Goal: Task Accomplishment & Management: Manage account settings

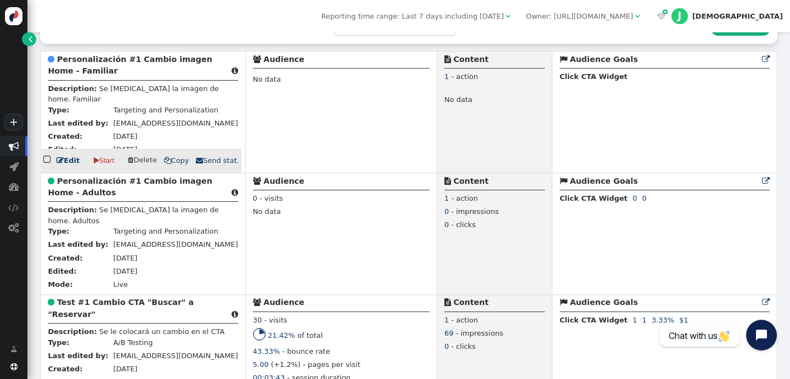
scroll to position [278, 0]
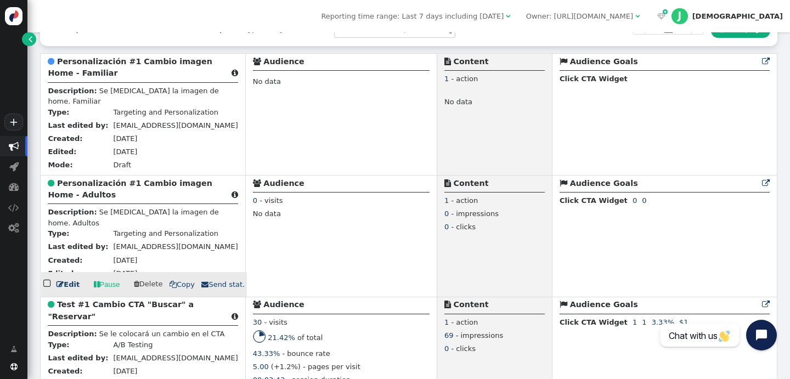
click at [64, 287] on link " Edit" at bounding box center [68, 284] width 23 height 11
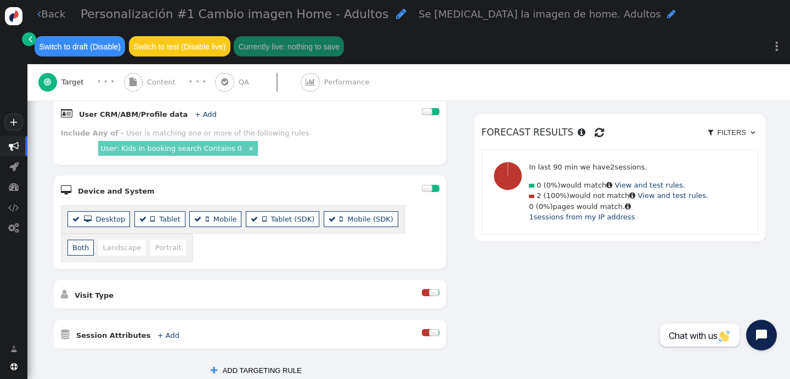
scroll to position [279, 0]
click at [199, 151] on link "User: Kids in booking search Contains 0" at bounding box center [171, 149] width 142 height 8
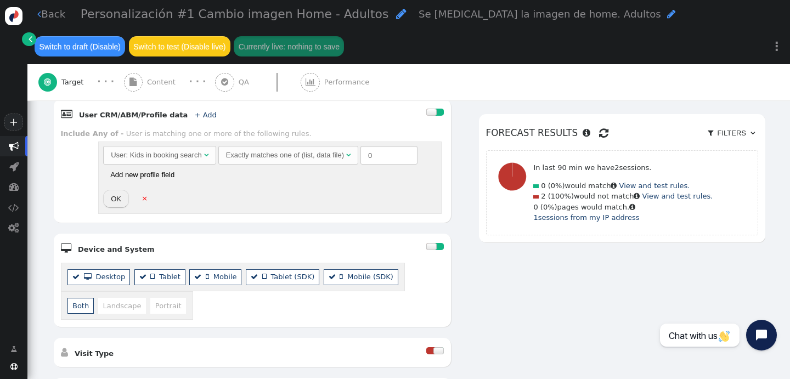
click at [267, 156] on div "Exactly matches one of (list, data file)" at bounding box center [285, 155] width 118 height 11
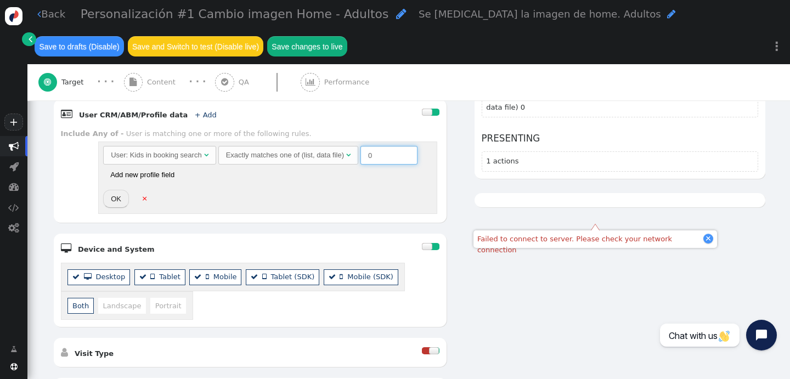
click at [382, 157] on input "0" at bounding box center [389, 155] width 57 height 19
click at [367, 173] on span "User: Kids in booking search  Exactly matches one of (list, data file)  0 (Em…" at bounding box center [267, 165] width 329 height 38
click at [154, 174] on button "Add new profile field" at bounding box center [142, 174] width 78 height 19
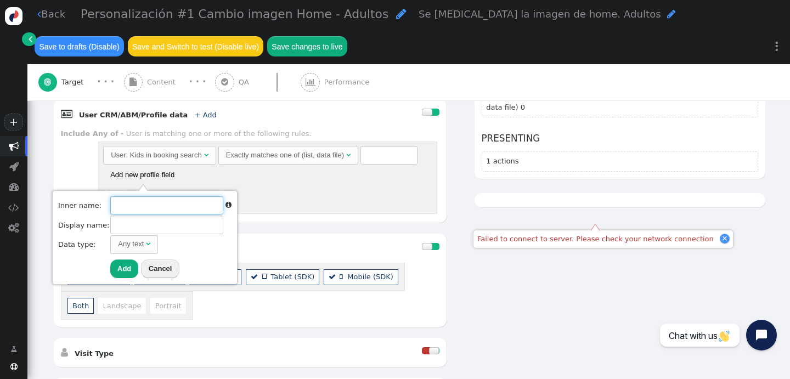
click at [151, 203] on input "text" at bounding box center [166, 205] width 113 height 19
click at [140, 245] on div "Any text" at bounding box center [132, 244] width 28 height 11
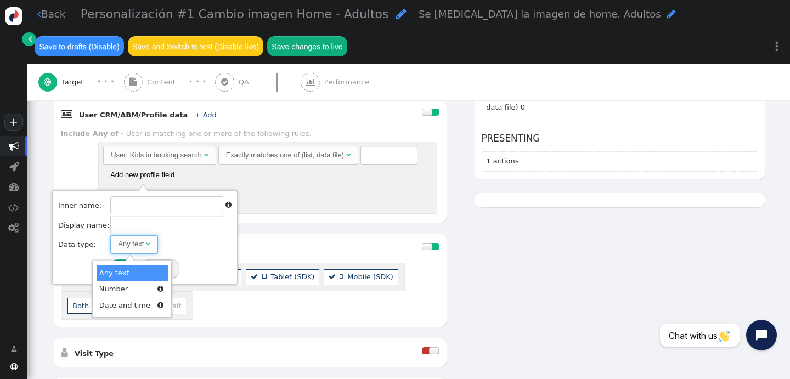
click at [140, 245] on div "Any text" at bounding box center [132, 244] width 28 height 11
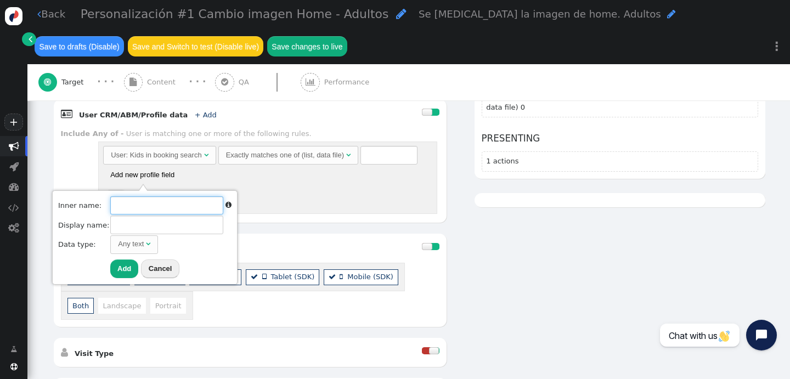
click at [143, 211] on input "text" at bounding box center [166, 205] width 113 height 19
click at [139, 150] on div "User: Kids in booking search" at bounding box center [156, 155] width 91 height 11
click at [313, 201] on div "User: Kids in booking search  Exactly matches one of (list, data file)  0 (Em…" at bounding box center [267, 178] width 339 height 72
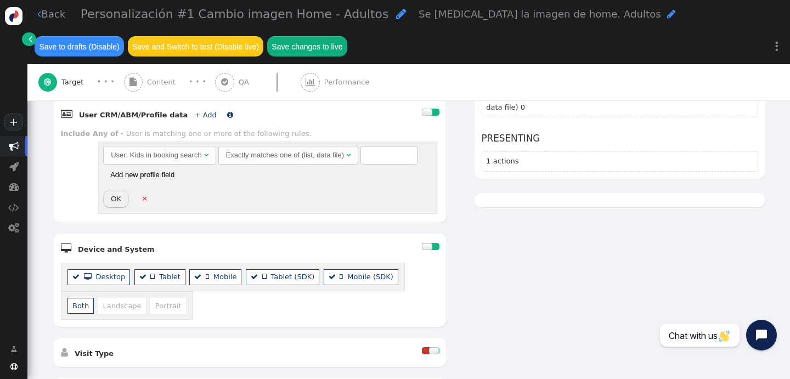
click at [195, 114] on link "+ Add" at bounding box center [206, 115] width 22 height 8
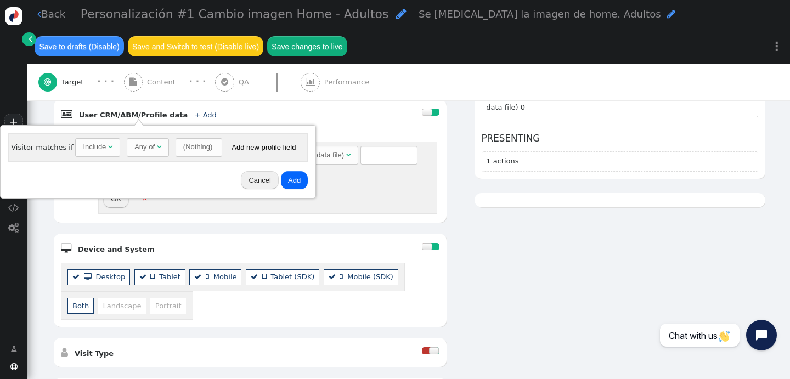
click at [102, 148] on div "Include" at bounding box center [94, 147] width 23 height 11
click at [150, 151] on div "Any of" at bounding box center [144, 147] width 20 height 11
click at [205, 149] on div "(Nothing)" at bounding box center [197, 147] width 29 height 11
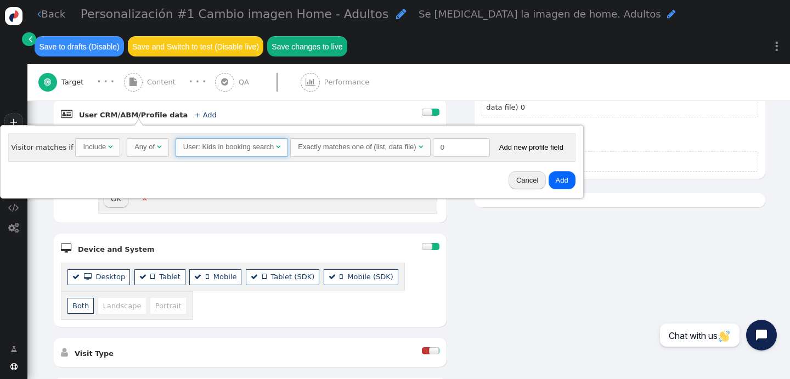
click at [393, 145] on div "Exactly matches one of (list, data file)" at bounding box center [357, 147] width 118 height 11
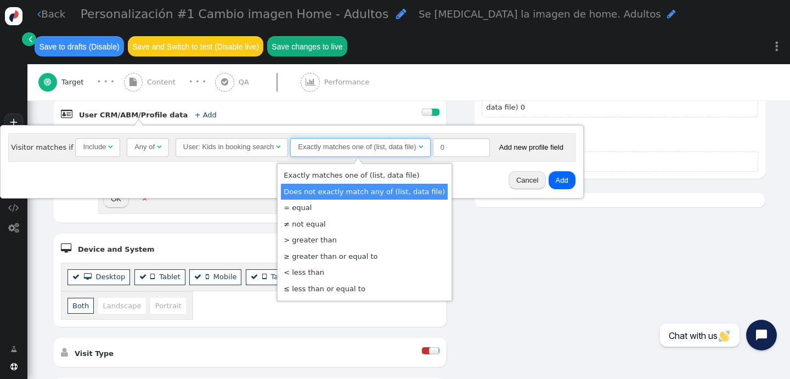
click at [551, 147] on button "Add new profile field" at bounding box center [531, 147] width 78 height 19
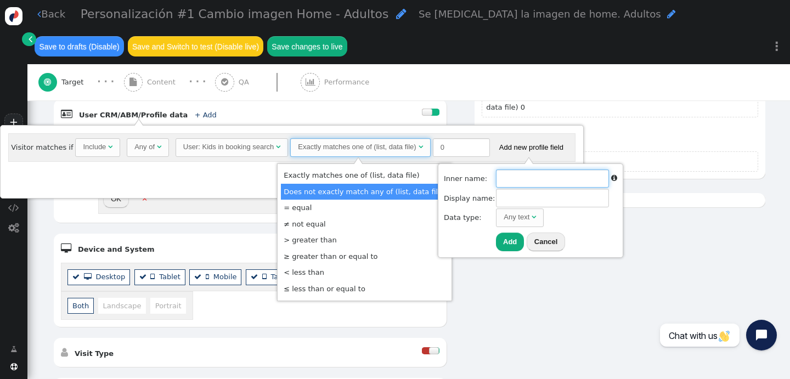
click at [522, 177] on input "text" at bounding box center [552, 179] width 113 height 19
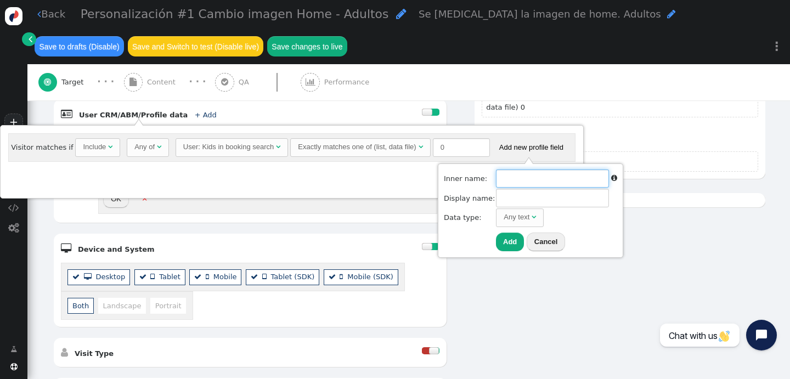
click at [549, 179] on input "text" at bounding box center [552, 179] width 113 height 19
type input "Kids in booking search"
click at [522, 224] on span "Any text " at bounding box center [520, 218] width 48 height 19
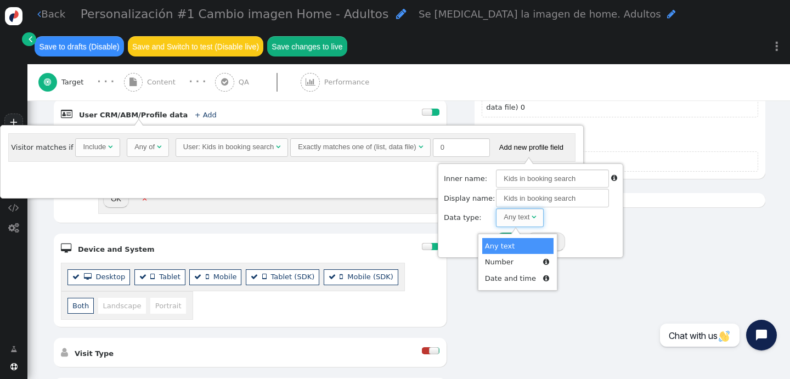
click at [576, 223] on td "Any text " at bounding box center [556, 218] width 121 height 19
click at [502, 243] on button "Add" at bounding box center [510, 242] width 28 height 19
type input "kids in booking search"
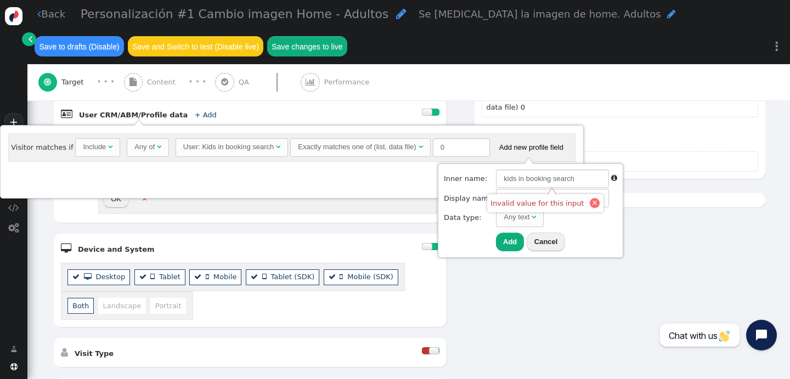
click at [592, 202] on div at bounding box center [594, 202] width 5 height 5
click at [542, 244] on button "Cancel" at bounding box center [546, 242] width 39 height 19
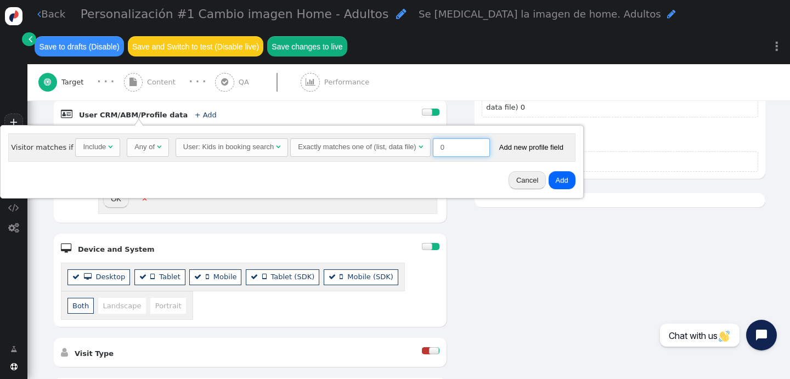
click at [480, 144] on input "1" at bounding box center [461, 147] width 57 height 19
type input "0"
click at [480, 151] on input "0" at bounding box center [461, 147] width 57 height 19
click at [528, 178] on button "Cancel" at bounding box center [527, 180] width 37 height 19
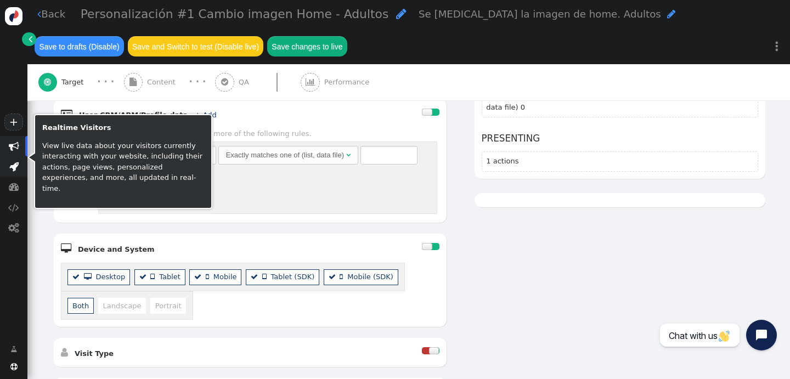
click at [16, 166] on span "" at bounding box center [13, 166] width 9 height 10
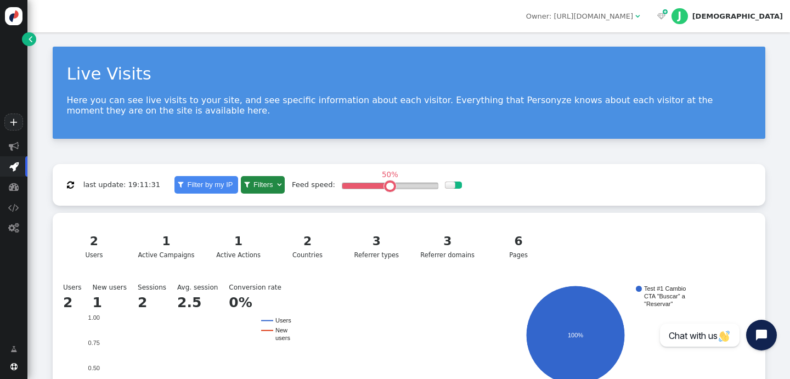
scroll to position [217, 0]
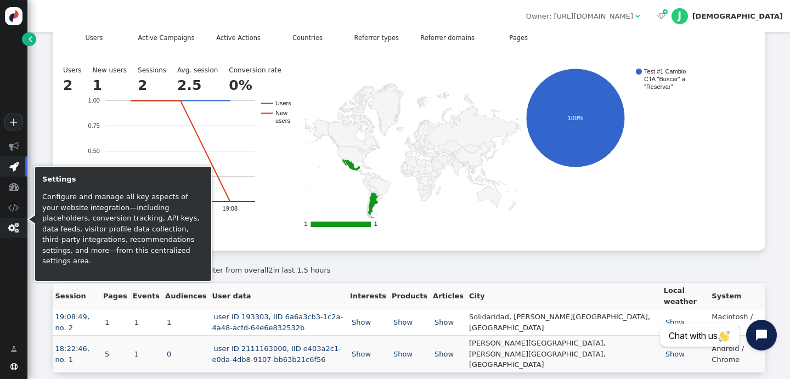
click at [12, 234] on span "" at bounding box center [13, 228] width 27 height 20
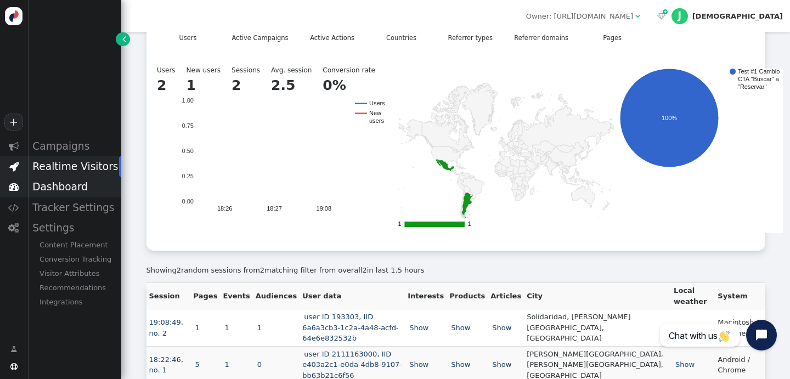
click at [72, 182] on div "Dashboard" at bounding box center [74, 187] width 94 height 20
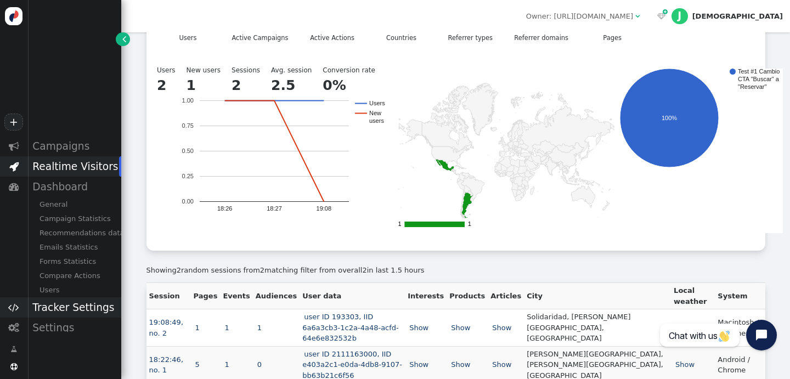
click at [59, 303] on div "Tracker Settings" at bounding box center [74, 307] width 94 height 20
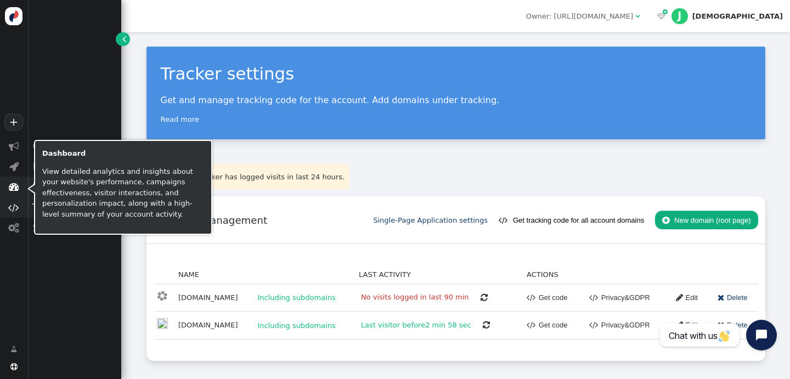
click at [15, 189] on span "" at bounding box center [14, 187] width 10 height 10
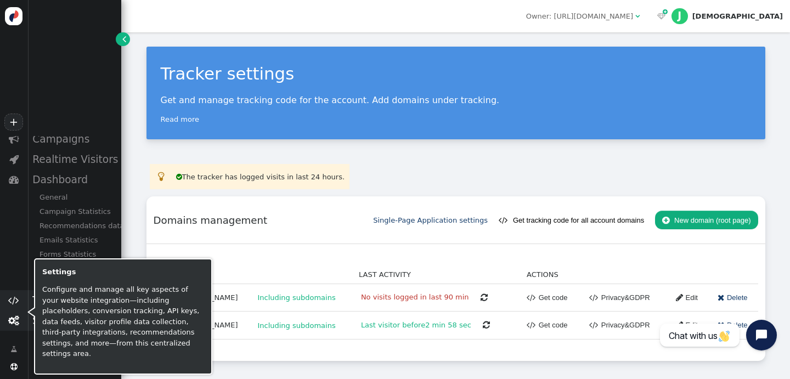
click at [17, 323] on span "" at bounding box center [13, 321] width 11 height 10
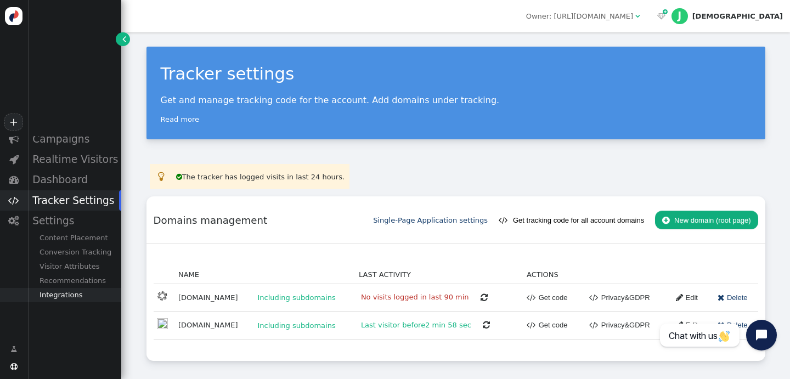
click at [70, 298] on div "Integrations" at bounding box center [74, 295] width 94 height 14
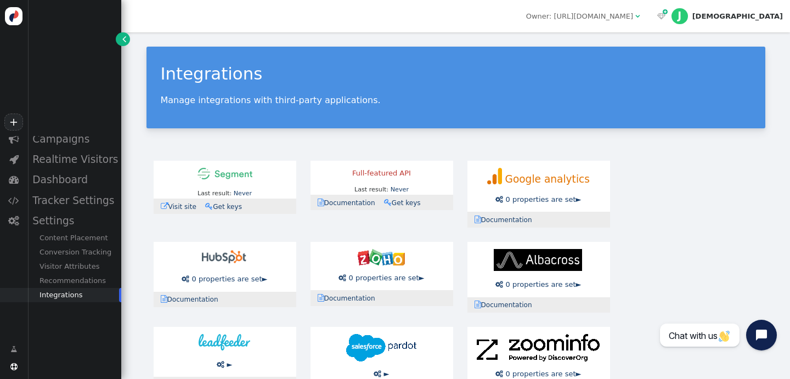
click at [230, 179] on img at bounding box center [225, 174] width 55 height 12
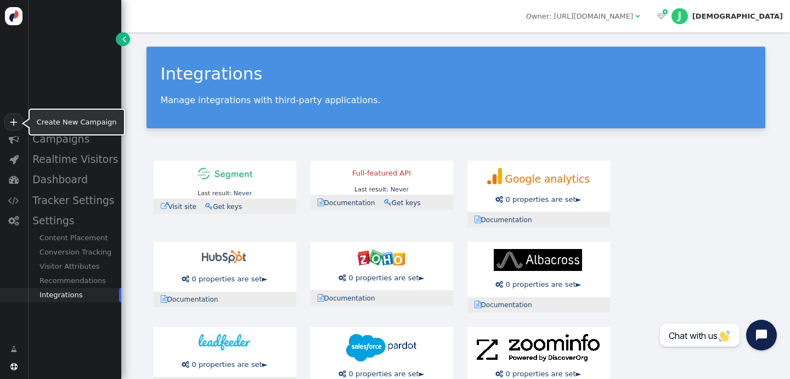
click at [8, 118] on link "+" at bounding box center [13, 122] width 19 height 17
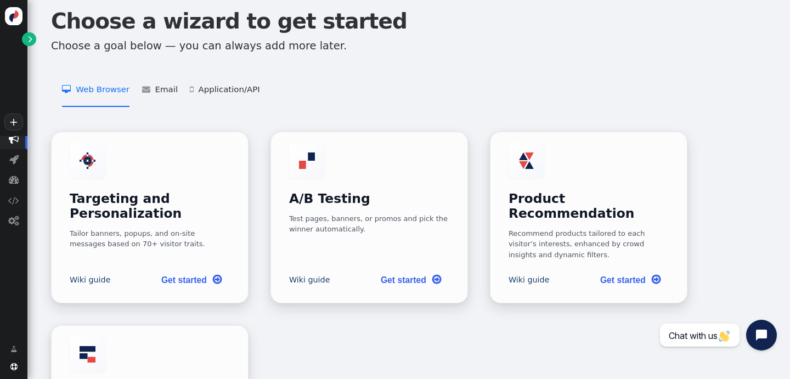
click at [9, 143] on span "" at bounding box center [14, 139] width 10 height 10
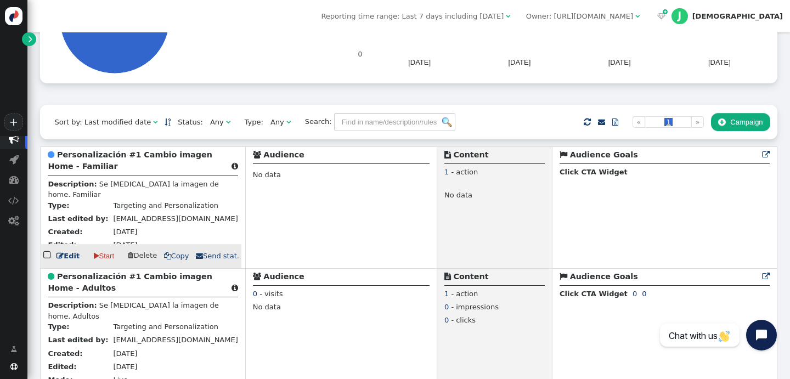
scroll to position [267, 0]
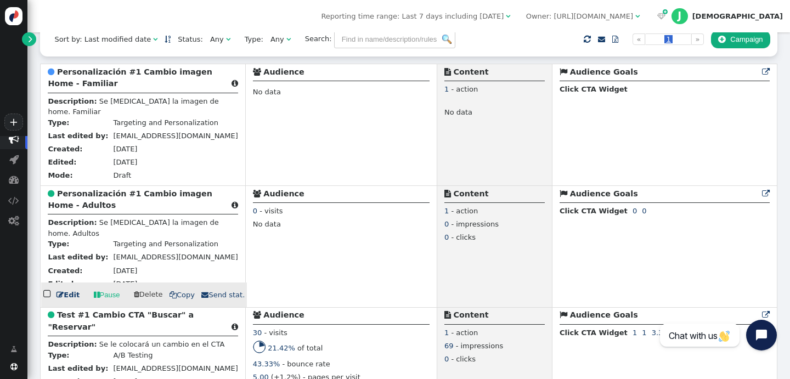
click at [59, 296] on span "" at bounding box center [60, 294] width 7 height 7
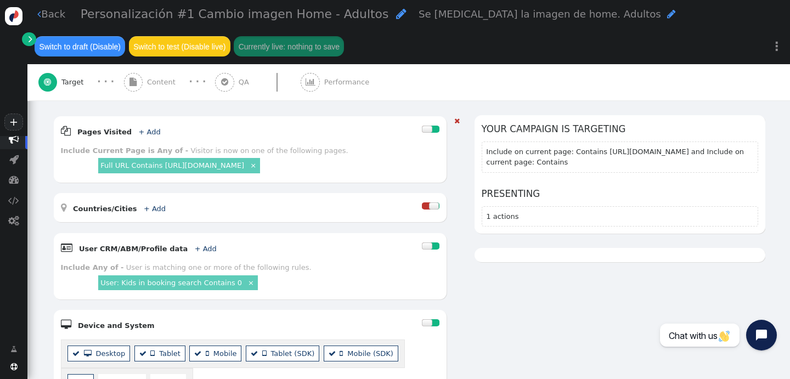
scroll to position [149, 0]
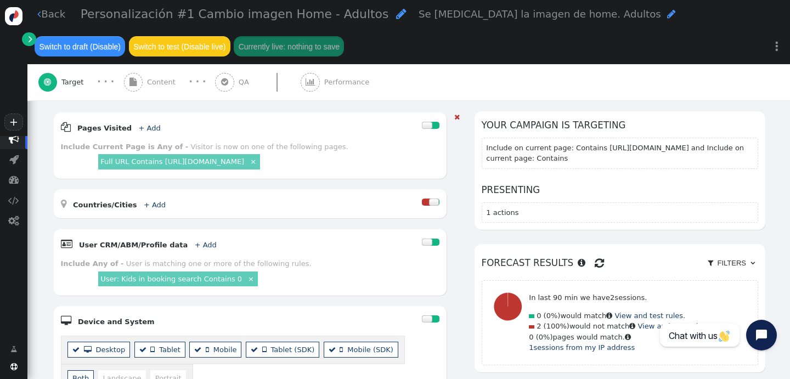
click at [165, 279] on link "User: Kids in booking search Contains 0" at bounding box center [171, 279] width 142 height 8
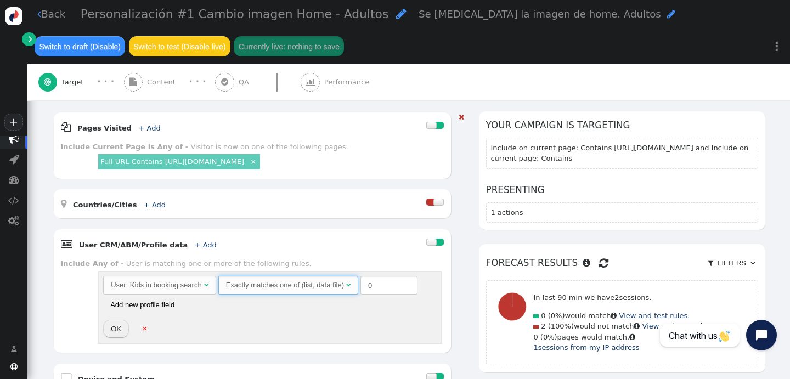
click at [278, 291] on span "Exactly matches one of (list, data file) " at bounding box center [288, 285] width 140 height 19
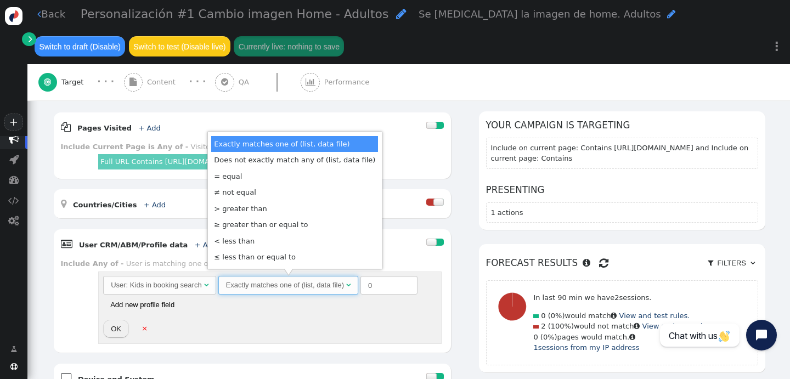
click at [396, 89] on div " Target · · ·  Content · · ·  QA  Performance" at bounding box center [408, 82] width 741 height 36
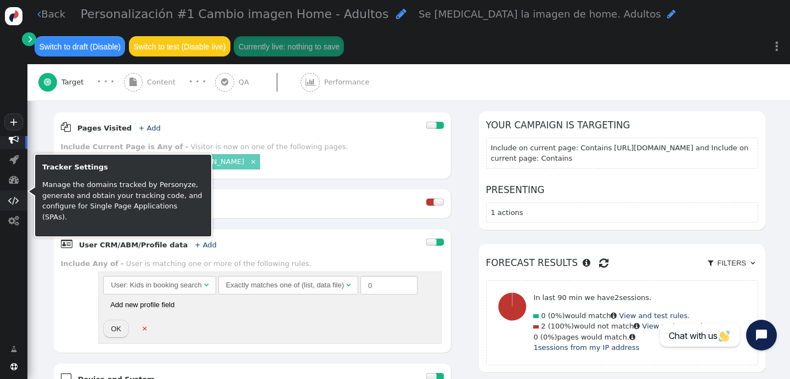
click at [13, 195] on span "" at bounding box center [13, 200] width 11 height 10
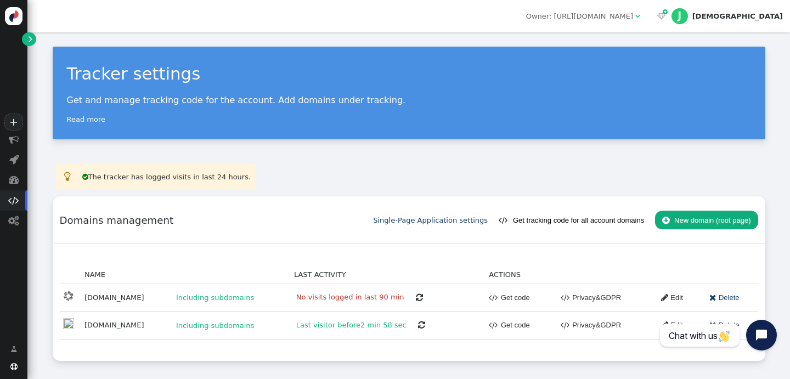
click at [140, 327] on td "grand-oasis-palm.com" at bounding box center [125, 325] width 89 height 27
click at [30, 38] on span "" at bounding box center [31, 38] width 4 height 11
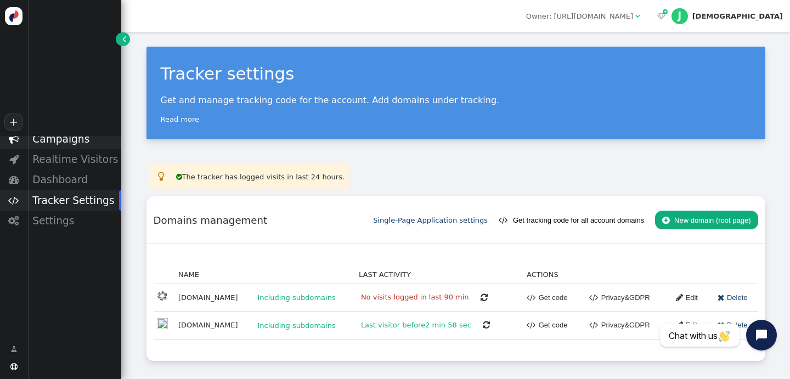
click at [64, 137] on div "Campaigns" at bounding box center [74, 139] width 94 height 20
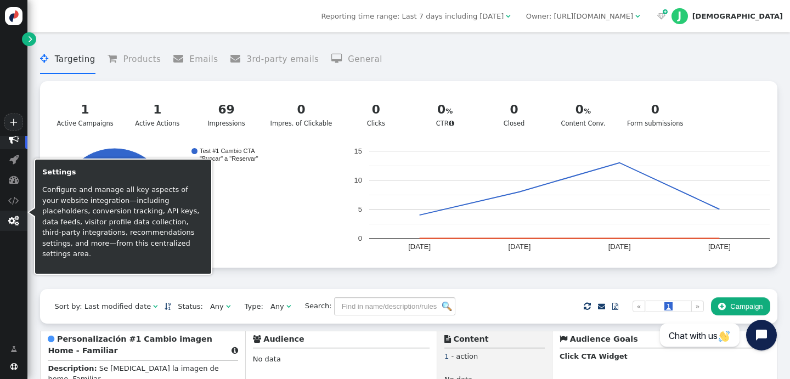
click at [13, 219] on span "" at bounding box center [13, 221] width 11 height 10
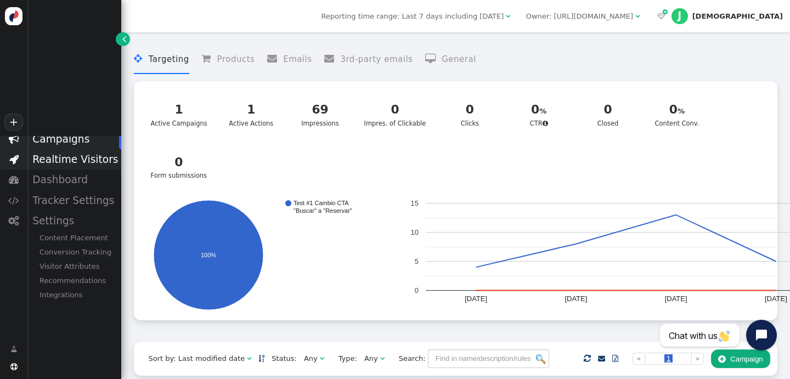
click at [59, 159] on div "Realtime Visitors" at bounding box center [74, 159] width 94 height 20
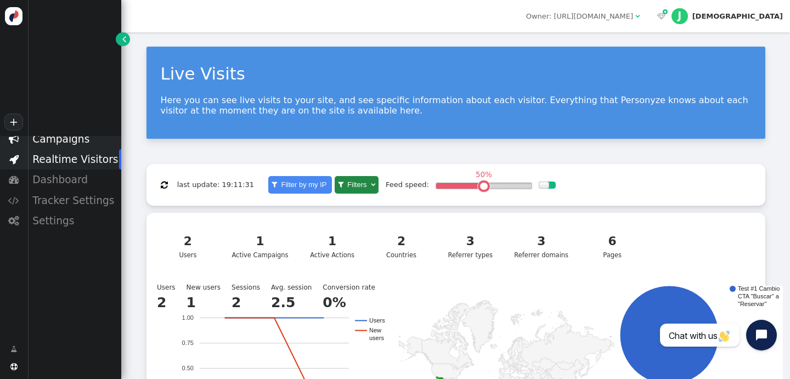
click at [57, 141] on div "Campaigns" at bounding box center [74, 139] width 94 height 20
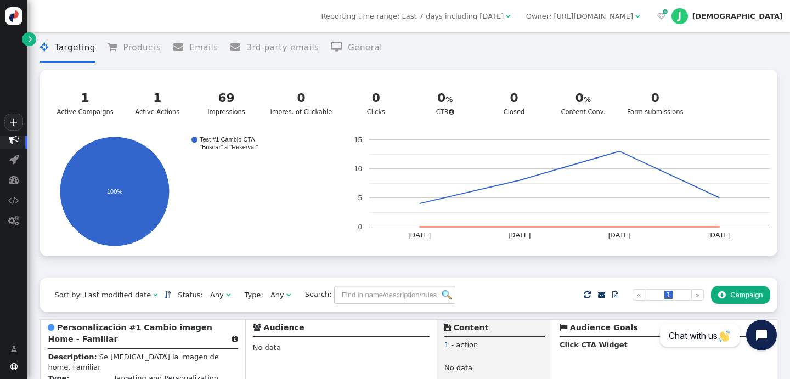
scroll to position [14, 0]
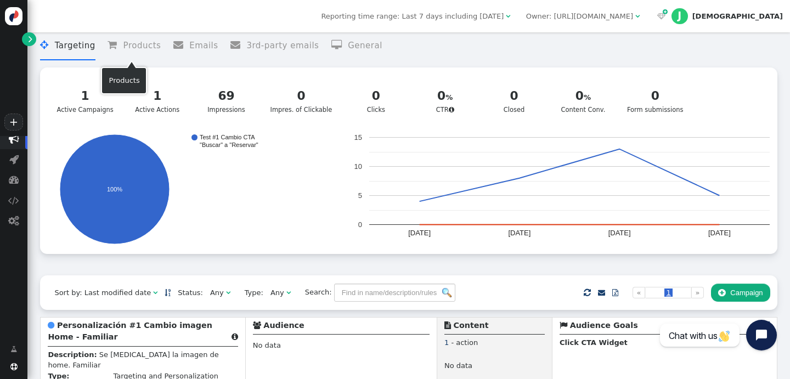
click at [134, 46] on li " Products" at bounding box center [134, 45] width 53 height 29
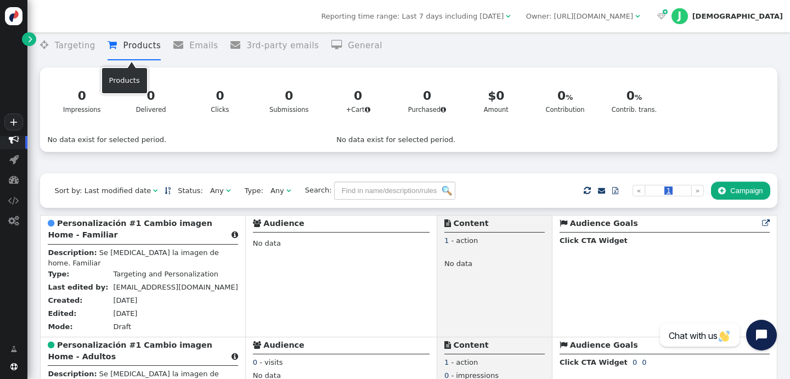
click at [130, 48] on li " Products" at bounding box center [134, 45] width 53 height 29
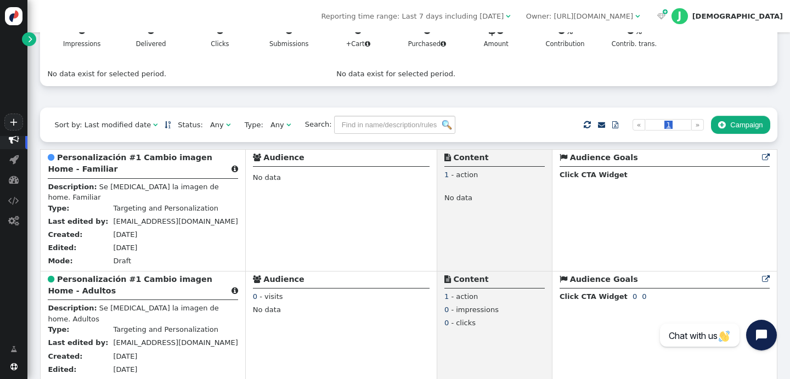
scroll to position [0, 0]
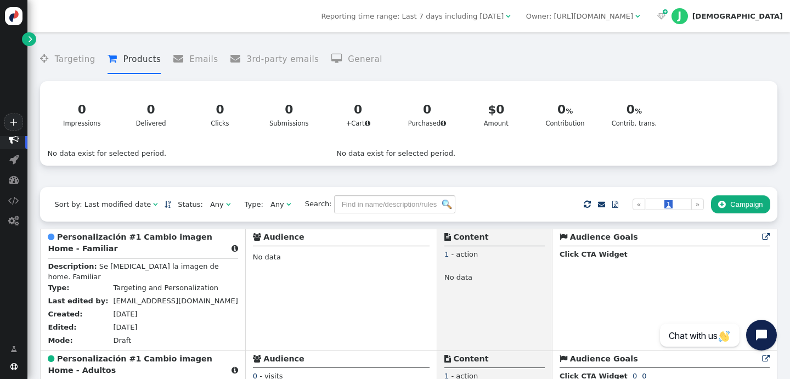
click at [350, 66] on li " General" at bounding box center [356, 59] width 51 height 29
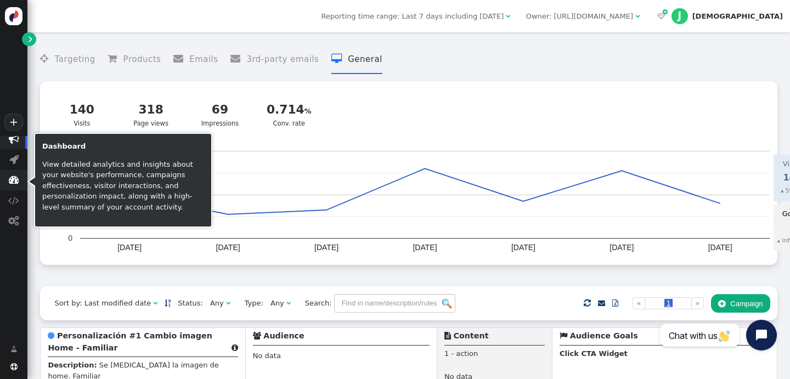
click at [13, 181] on span "" at bounding box center [14, 180] width 10 height 10
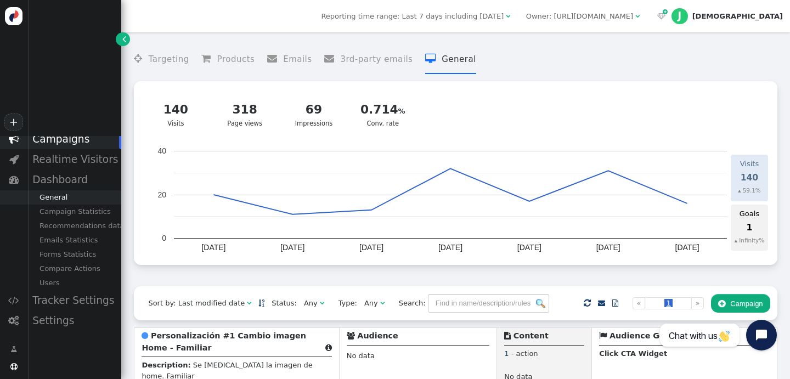
click at [54, 197] on div "General" at bounding box center [74, 197] width 94 height 14
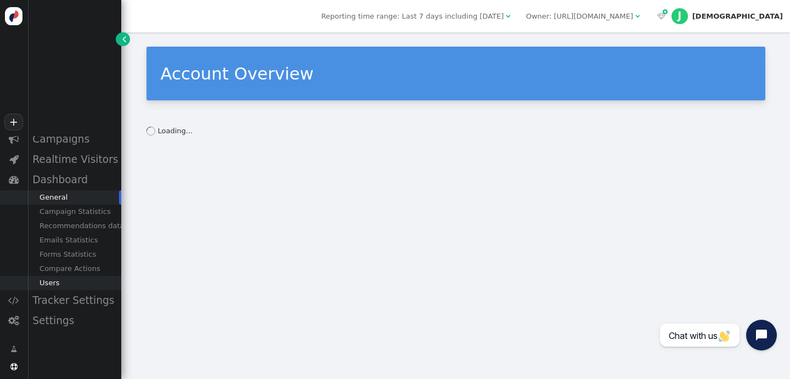
click at [52, 284] on div "Users" at bounding box center [74, 283] width 94 height 14
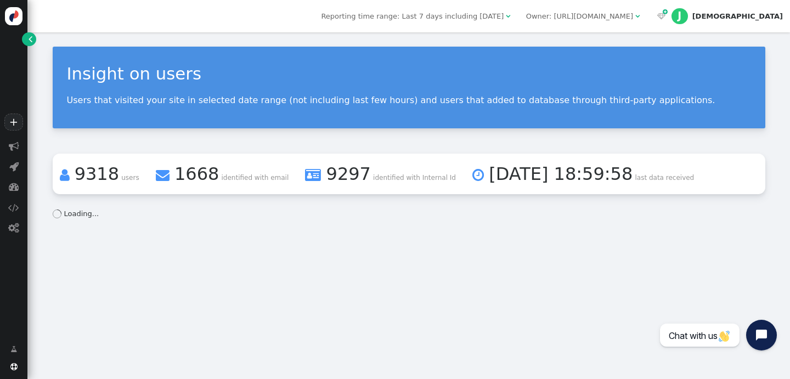
click at [327, 175] on span "9297" at bounding box center [349, 174] width 44 height 21
click at [305, 175] on span "" at bounding box center [313, 175] width 16 height 21
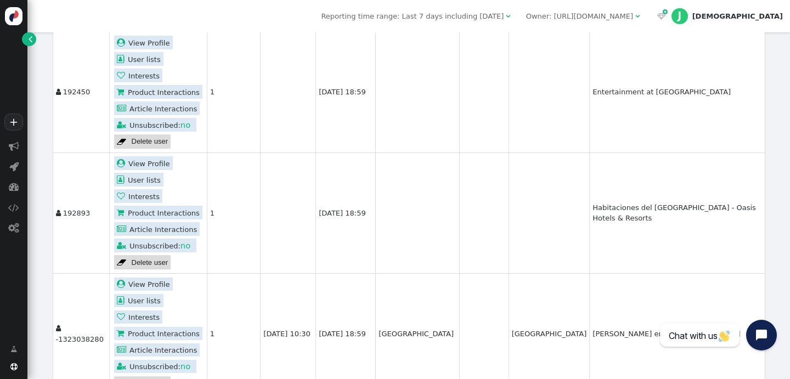
scroll to position [205, 0]
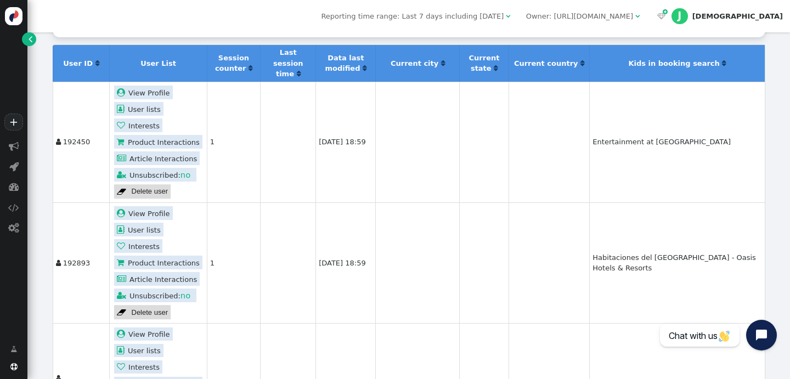
click at [593, 131] on td "Entertainment at [GEOGRAPHIC_DATA]" at bounding box center [676, 142] width 175 height 121
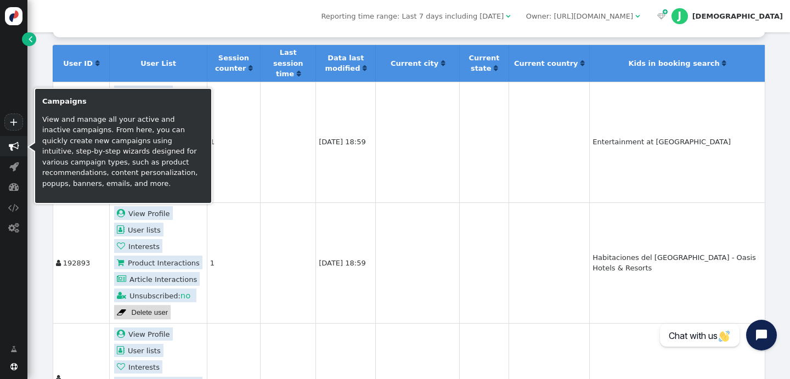
click at [12, 145] on span "" at bounding box center [14, 146] width 10 height 10
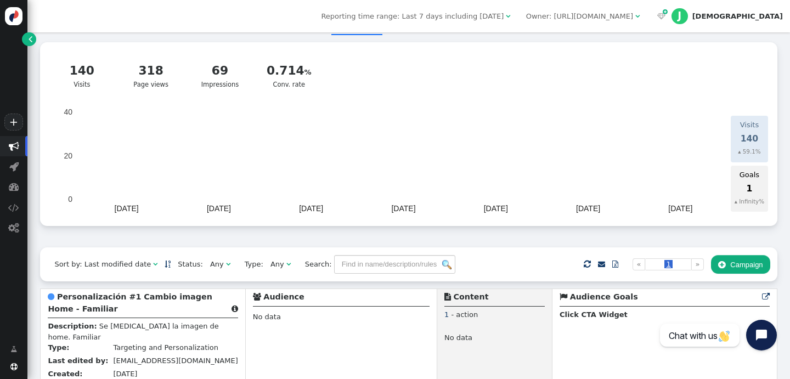
scroll to position [176, 0]
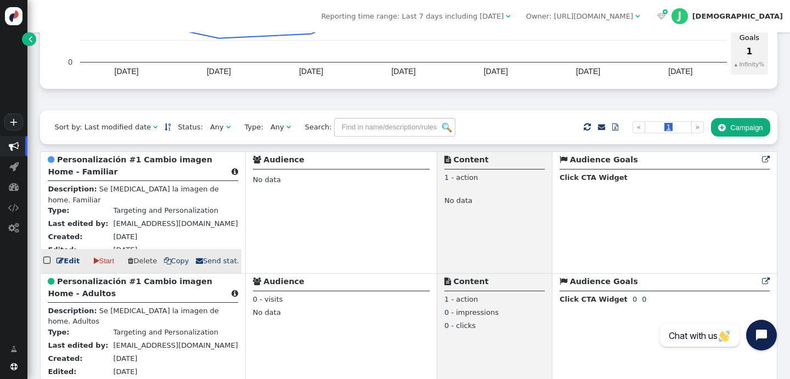
click at [85, 204] on div "Description: Se [MEDICAL_DATA] la imagen de home. Familiar" at bounding box center [143, 194] width 190 height 21
click at [64, 260] on link " Edit" at bounding box center [68, 261] width 23 height 11
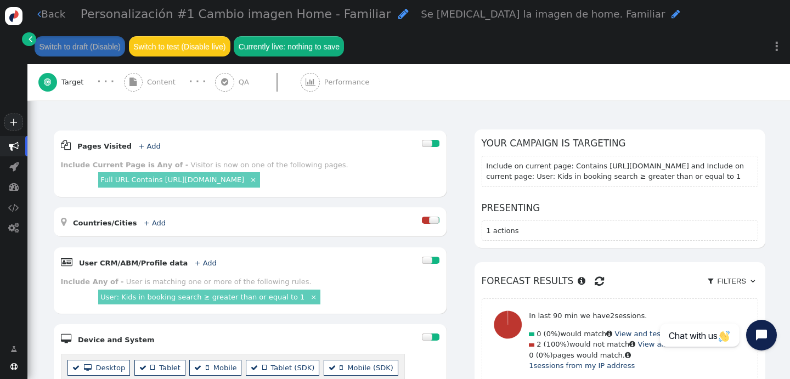
scroll to position [140, 0]
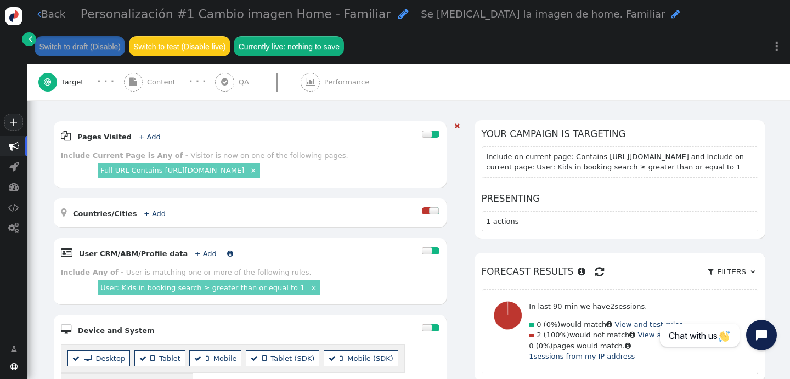
click at [195, 250] on link "+ Add" at bounding box center [206, 254] width 22 height 8
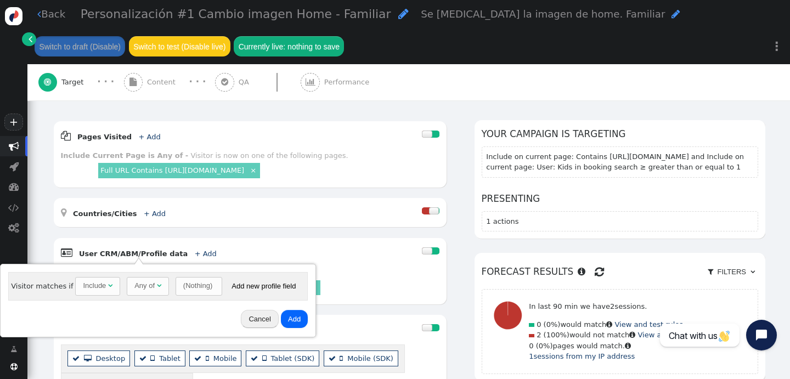
click at [251, 320] on button "Cancel" at bounding box center [259, 319] width 37 height 19
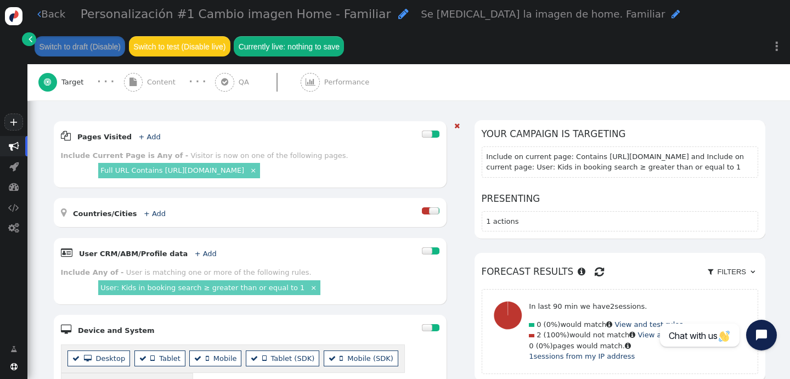
click at [309, 286] on link "×" at bounding box center [313, 287] width 9 height 9
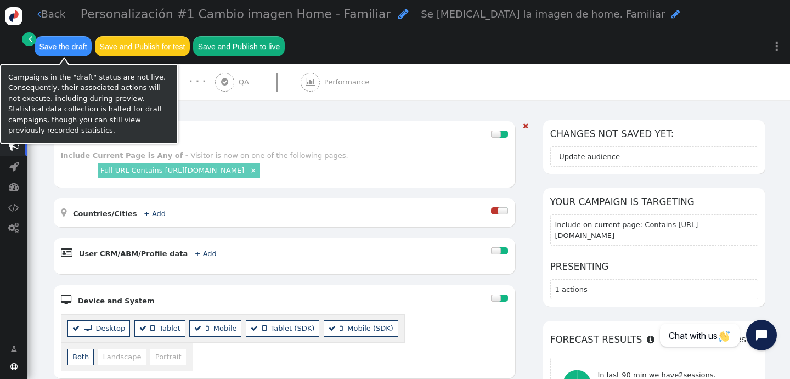
click at [80, 47] on button "Save the draft" at bounding box center [63, 46] width 57 height 20
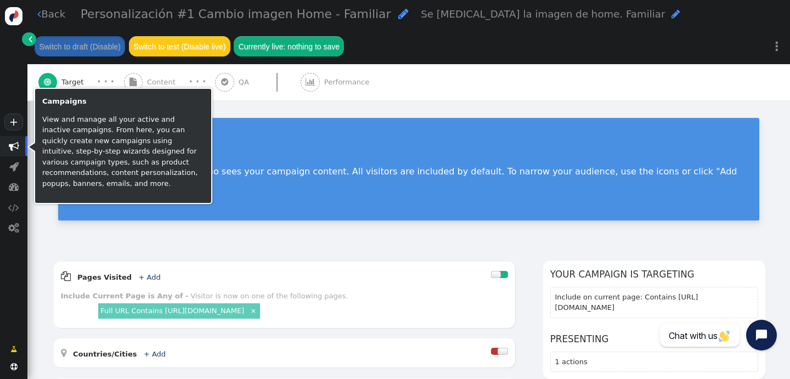
click at [16, 142] on span "" at bounding box center [14, 146] width 10 height 10
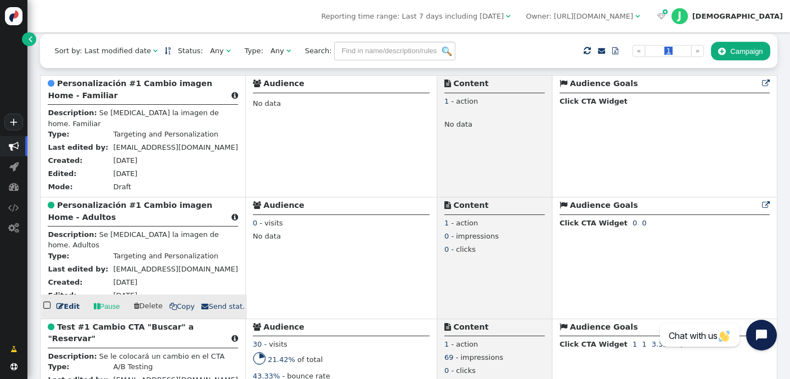
scroll to position [272, 0]
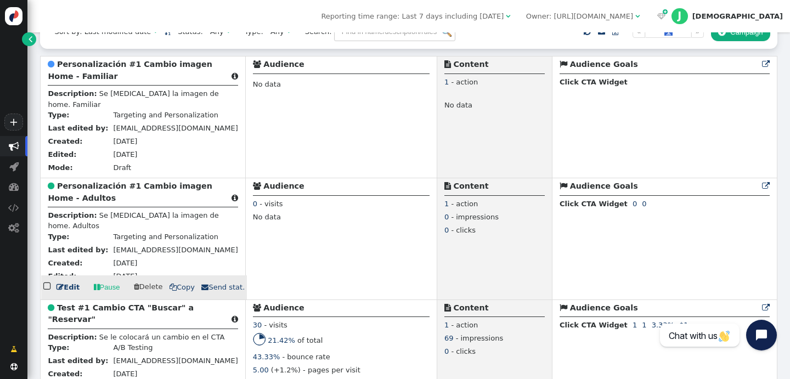
click at [70, 291] on link " Edit" at bounding box center [68, 287] width 23 height 11
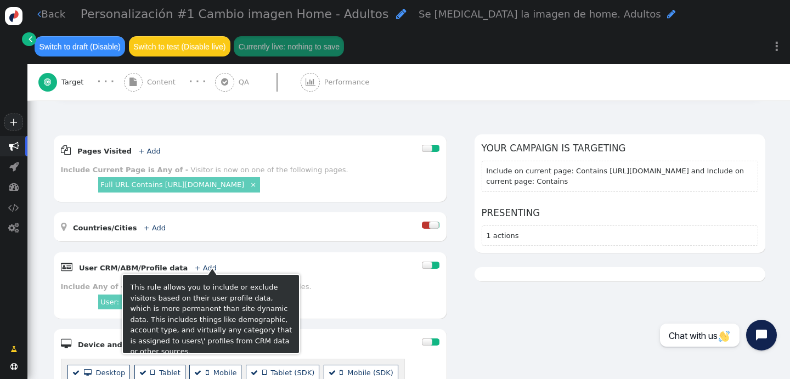
scroll to position [157, 0]
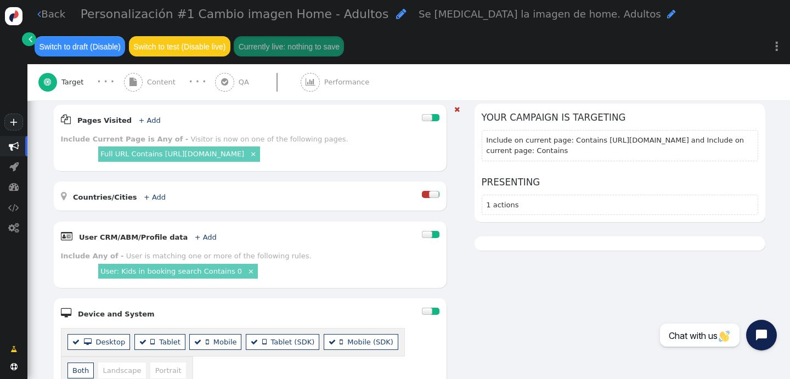
click at [246, 268] on link "×" at bounding box center [250, 270] width 9 height 9
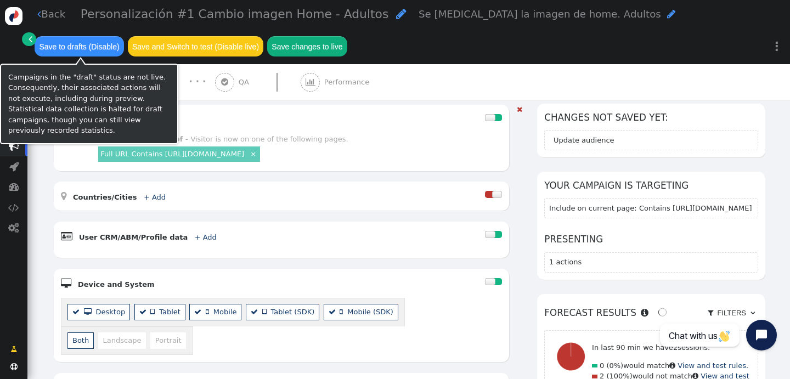
click at [72, 53] on button "Save to drafts (Disable)" at bounding box center [79, 46] width 89 height 20
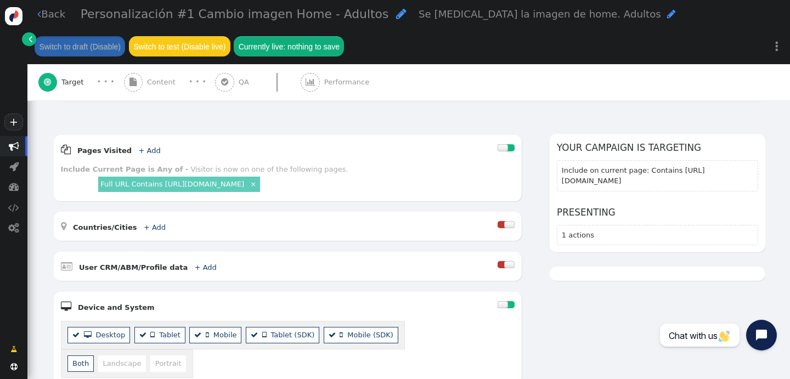
scroll to position [189, 0]
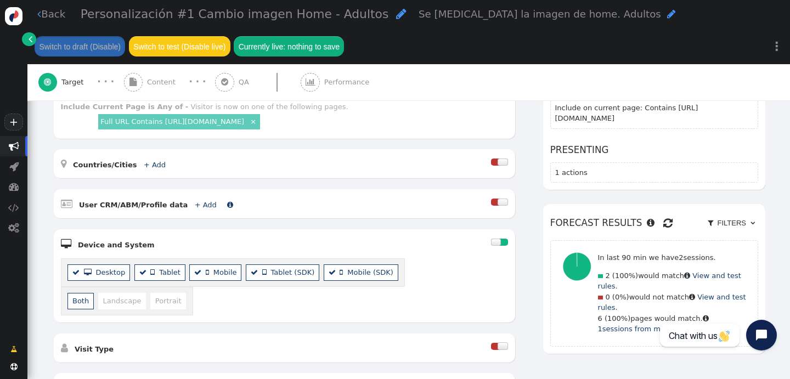
click at [198, 202] on link "+ Add" at bounding box center [206, 205] width 22 height 8
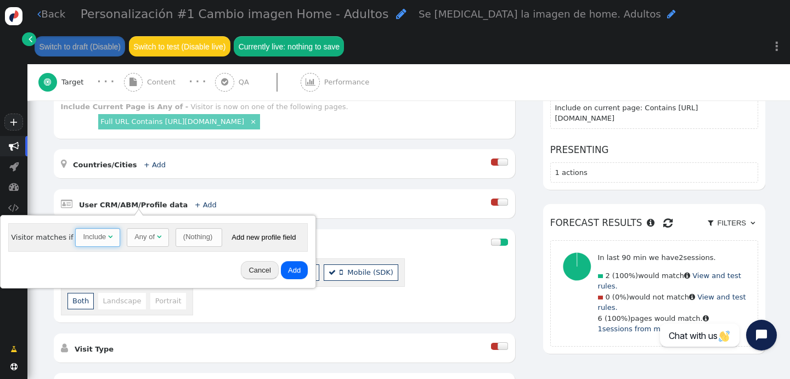
click at [110, 240] on span "" at bounding box center [110, 236] width 4 height 7
click at [205, 241] on div "(Nothing)" at bounding box center [197, 237] width 29 height 11
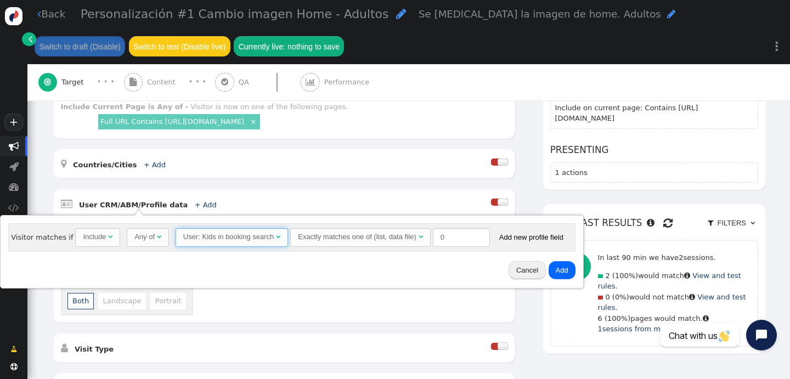
click at [389, 235] on div "Exactly matches one of (list, data file)" at bounding box center [357, 237] width 118 height 11
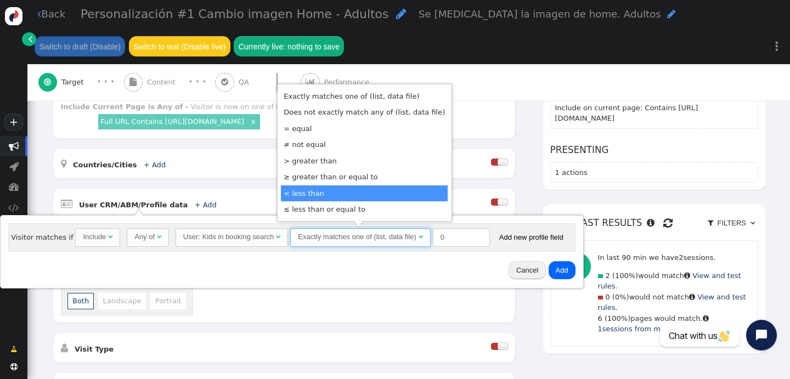
click at [419, 303] on div "  Desktop   Tablet   Mobile   Tablet (SDK)   Mobile (SDK) Both Landsc…" at bounding box center [284, 286] width 447 height 57
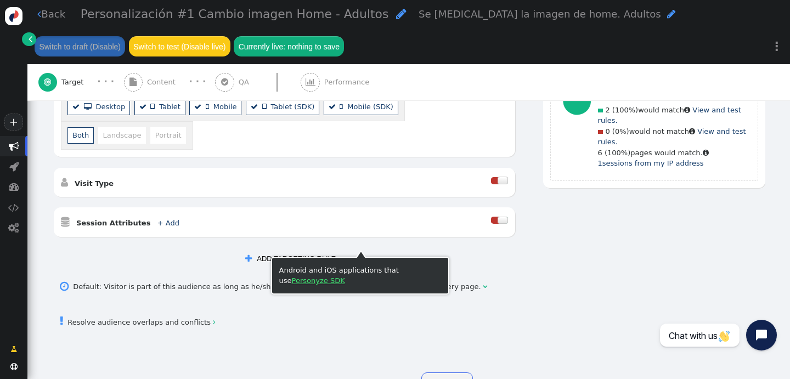
scroll to position [337, 0]
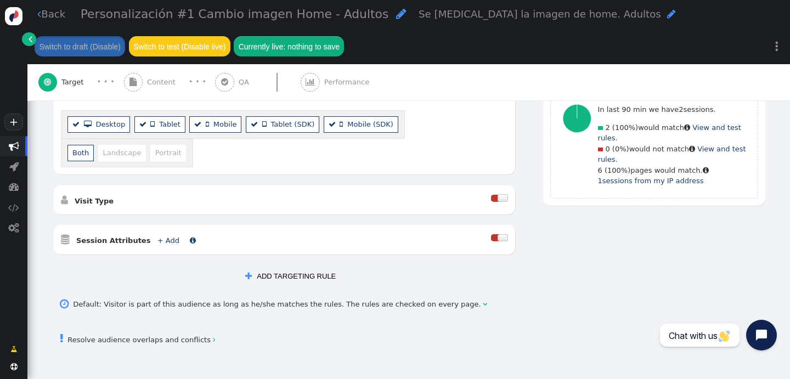
click at [157, 243] on link "+ Add" at bounding box center [168, 241] width 22 height 8
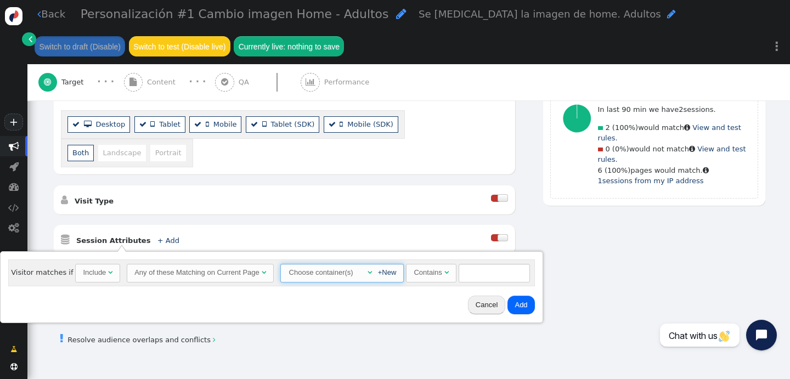
click at [357, 275] on div at bounding box center [359, 272] width 5 height 11
click at [332, 311] on td "Segment Cookie" at bounding box center [322, 314] width 60 height 14
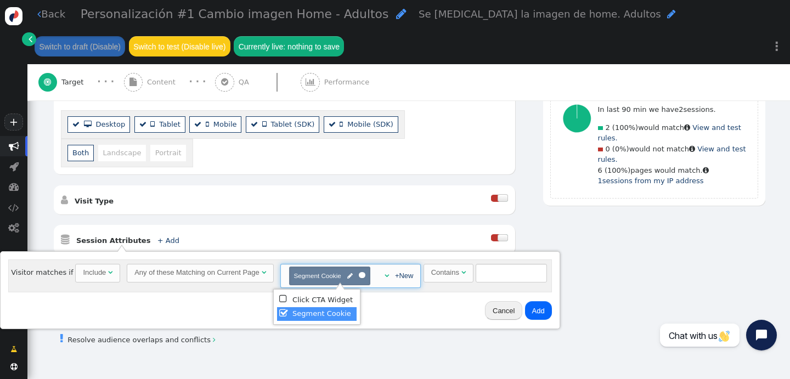
click at [445, 268] on div "Contains" at bounding box center [445, 272] width 28 height 11
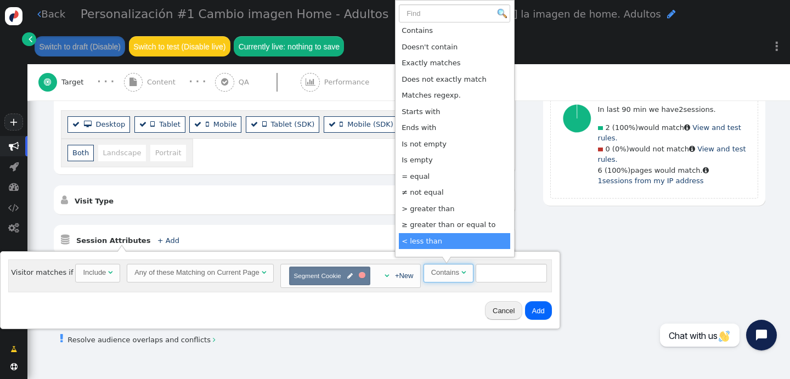
click at [359, 273] on div at bounding box center [362, 275] width 7 height 7
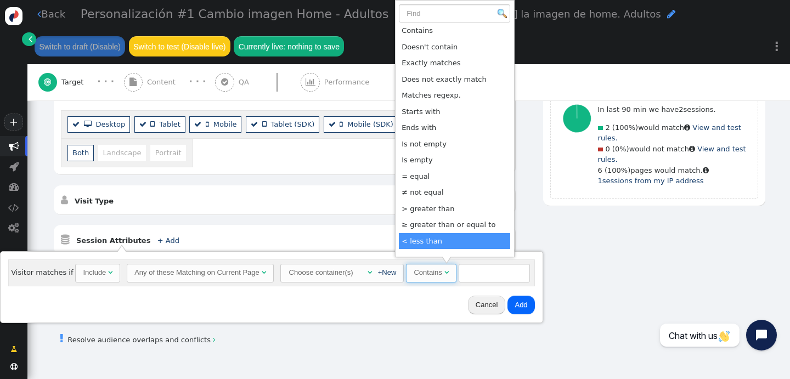
click at [481, 304] on button "Cancel" at bounding box center [486, 305] width 37 height 19
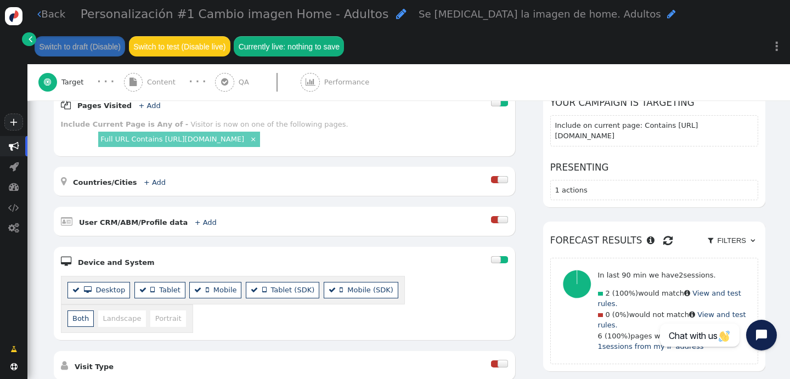
scroll to position [171, 0]
click at [196, 223] on link "+ Add" at bounding box center [206, 223] width 22 height 8
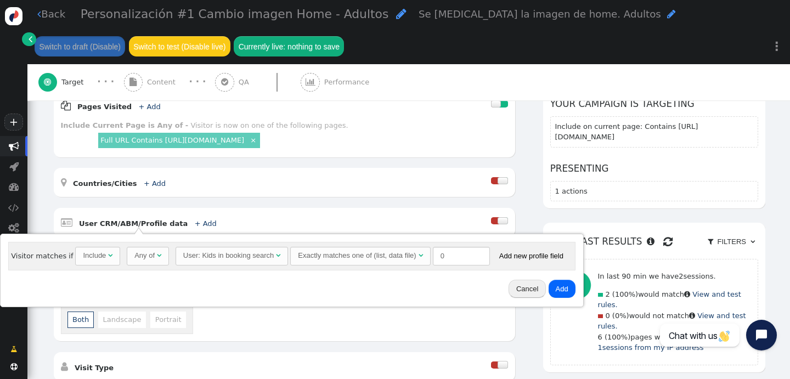
click at [520, 256] on button "Add new profile field" at bounding box center [531, 256] width 78 height 19
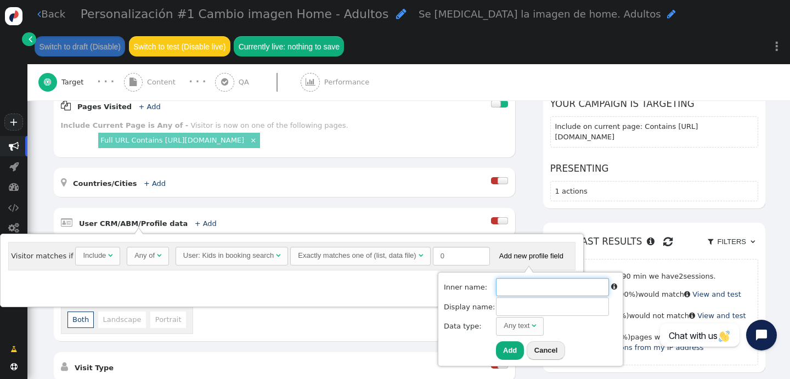
click at [549, 280] on input "text" at bounding box center [552, 287] width 113 height 19
type input "kids_in_booking_search"
click at [503, 351] on button "Add" at bounding box center [510, 350] width 28 height 19
type input "kids_in_booking_search"
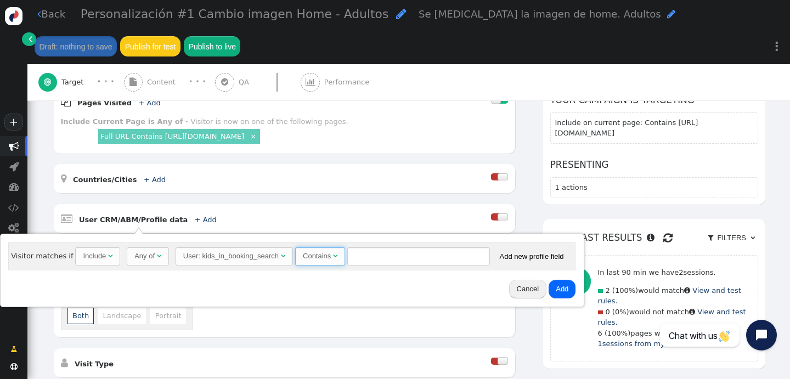
click at [333, 260] on div "" at bounding box center [335, 256] width 4 height 11
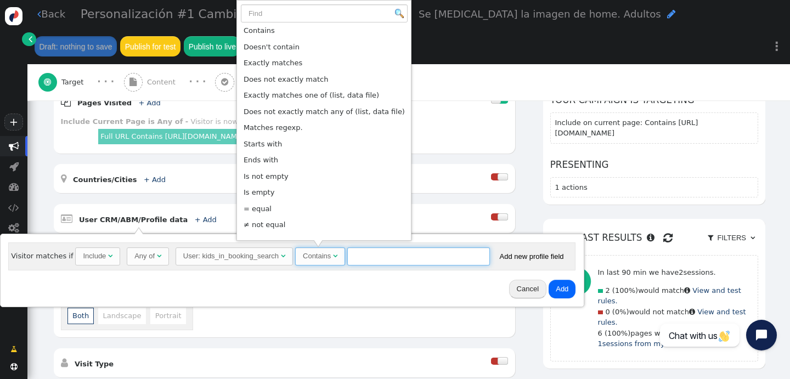
click at [369, 257] on input "text" at bounding box center [418, 256] width 143 height 19
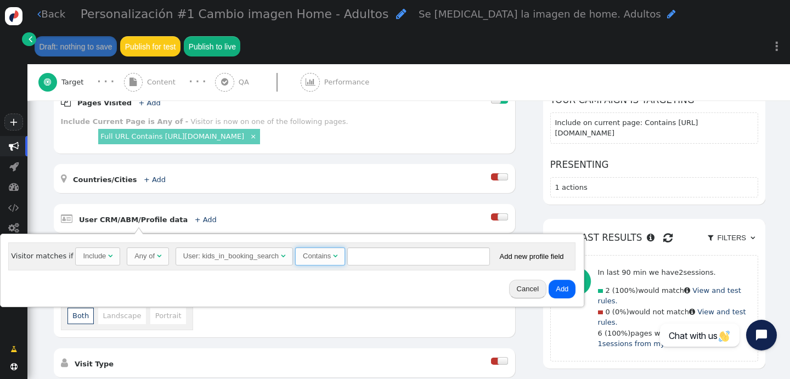
click at [315, 254] on div "Contains" at bounding box center [317, 256] width 28 height 11
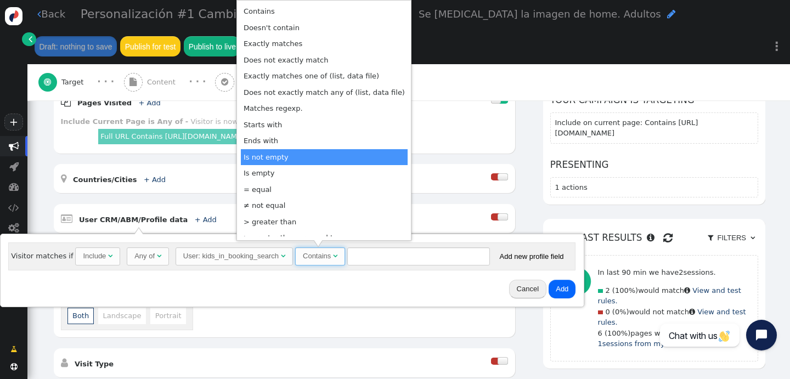
scroll to position [0, 0]
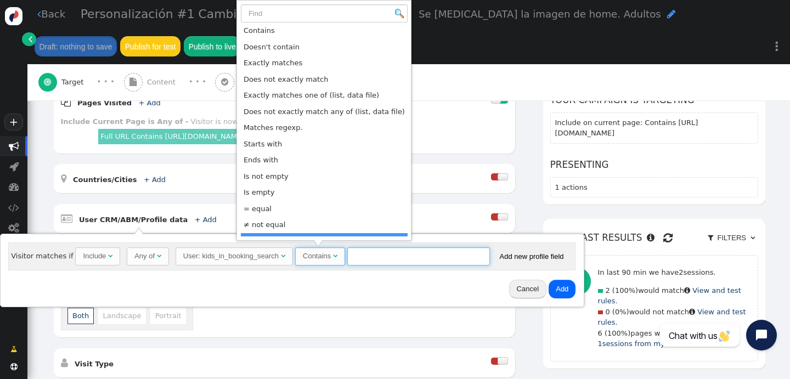
click at [378, 258] on input "text" at bounding box center [418, 256] width 143 height 19
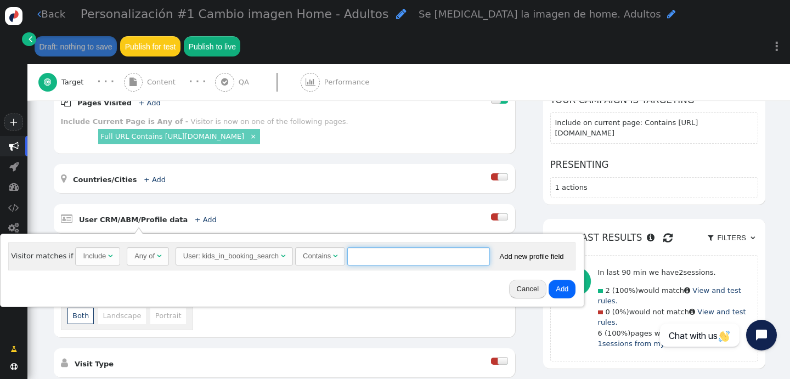
click at [379, 252] on input "text" at bounding box center [418, 256] width 143 height 19
type input "Restaurantes"
click at [564, 291] on button "Add" at bounding box center [562, 289] width 27 height 19
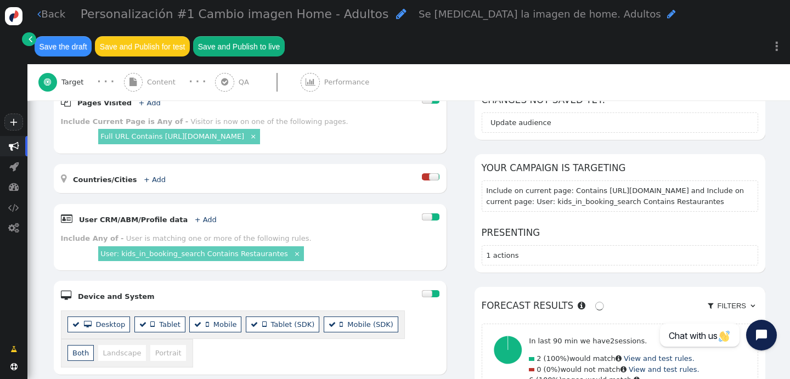
scroll to position [171, 0]
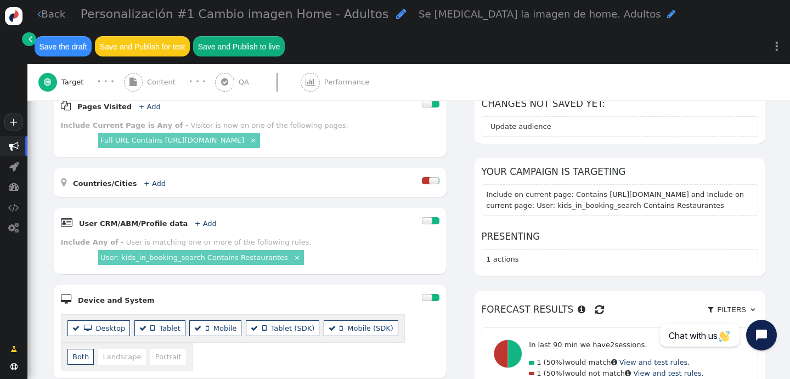
click at [230, 44] on button "Save and Publish to live" at bounding box center [238, 46] width 91 height 20
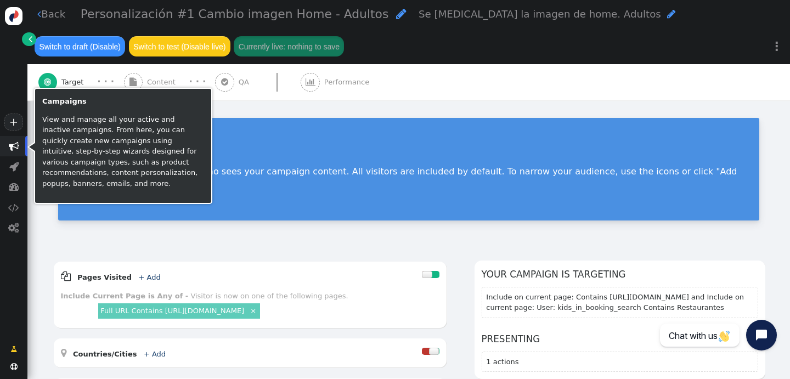
click at [12, 140] on span "" at bounding box center [13, 146] width 27 height 20
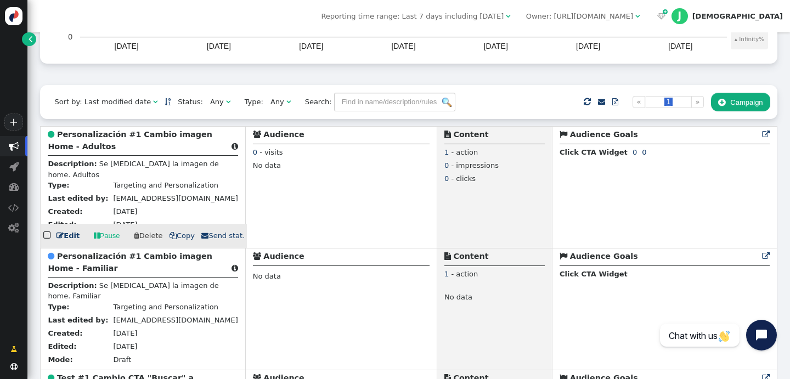
scroll to position [236, 0]
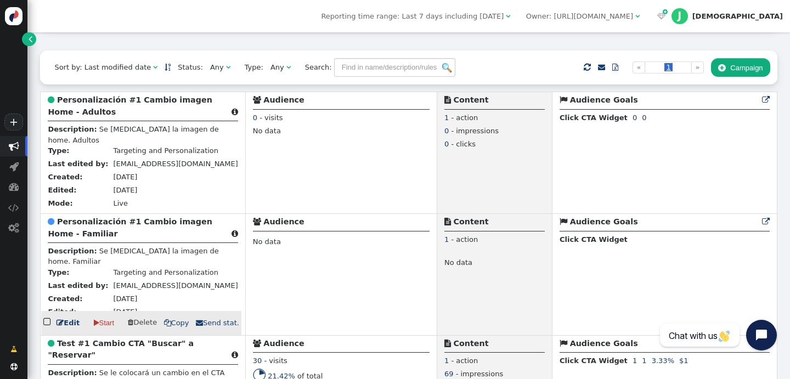
click at [66, 329] on link " Edit" at bounding box center [68, 323] width 23 height 11
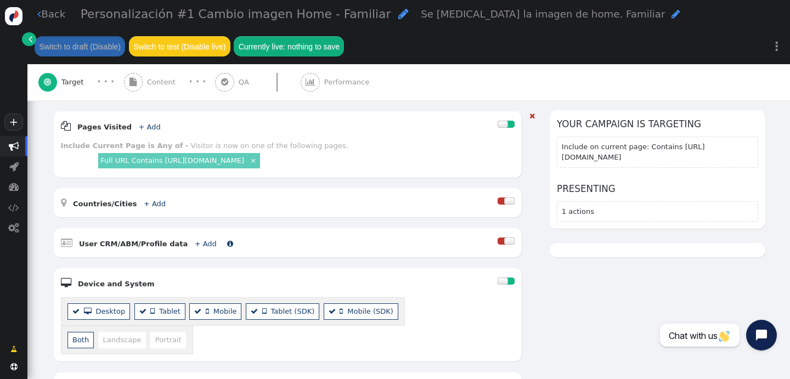
scroll to position [164, 0]
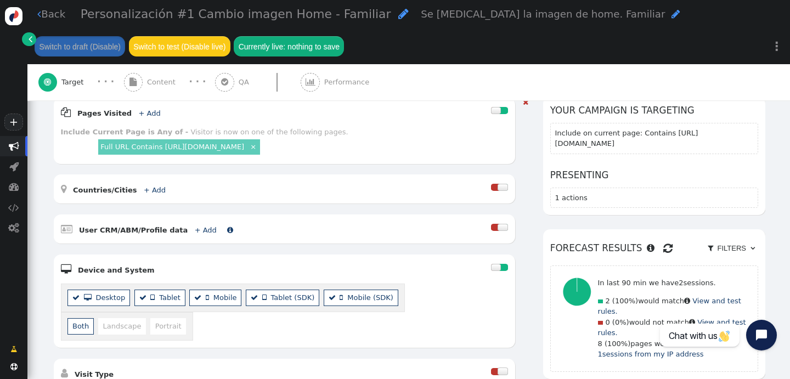
click at [195, 227] on link "+ Add" at bounding box center [206, 230] width 22 height 8
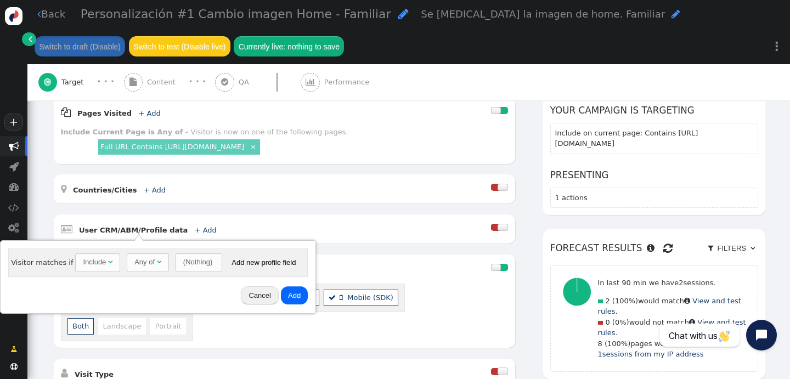
click at [198, 262] on div "(Nothing)" at bounding box center [197, 262] width 29 height 11
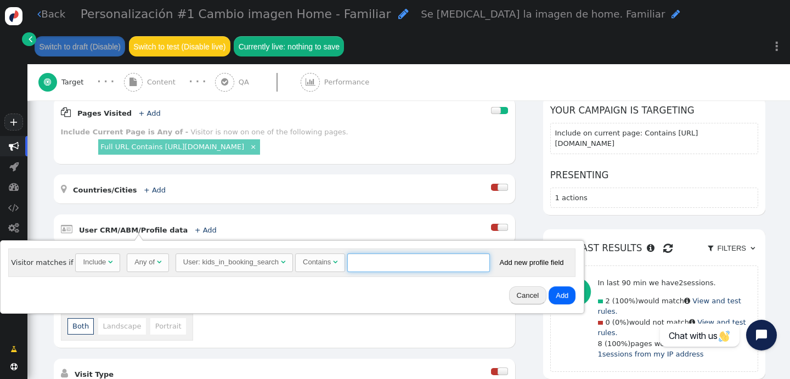
click at [379, 263] on input "text" at bounding box center [418, 263] width 143 height 19
type input "[PERSON_NAME]"
click at [559, 296] on button "Add" at bounding box center [562, 295] width 27 height 19
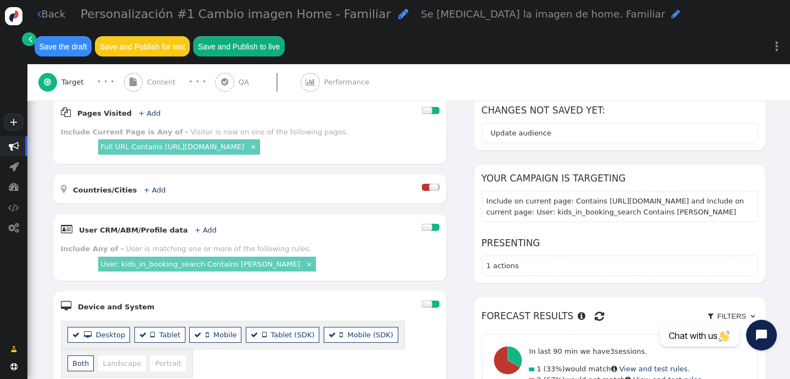
click at [65, 46] on button "Save the draft" at bounding box center [63, 46] width 57 height 20
